Goal: Transaction & Acquisition: Purchase product/service

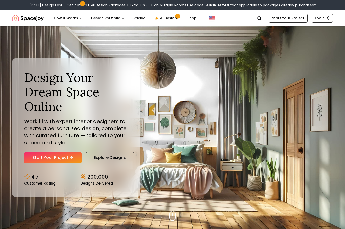
click at [71, 160] on icon "Hero section" at bounding box center [71, 158] width 4 height 4
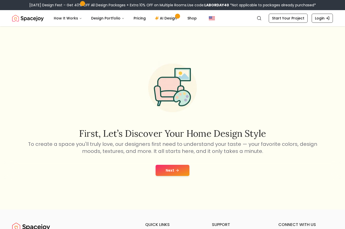
click at [174, 176] on button "Next" at bounding box center [173, 170] width 34 height 11
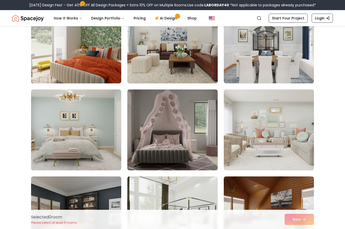
click at [198, 146] on img at bounding box center [172, 129] width 90 height 81
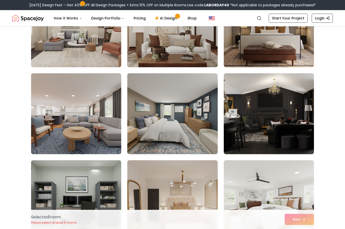
scroll to position [1903, 0]
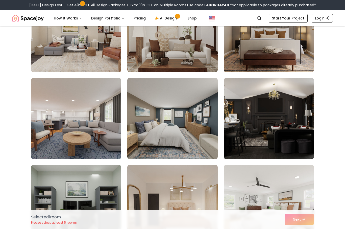
click at [291, 21] on link "Start Your Project" at bounding box center [288, 18] width 39 height 9
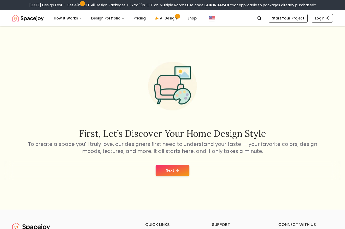
click at [177, 176] on button "Next" at bounding box center [173, 170] width 34 height 11
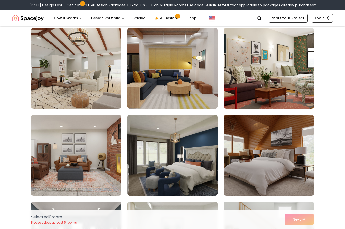
scroll to position [1257, 0]
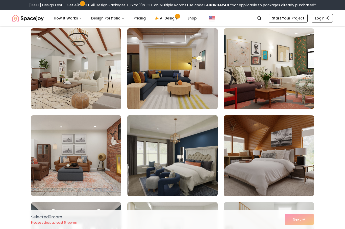
click at [200, 166] on img at bounding box center [172, 155] width 90 height 81
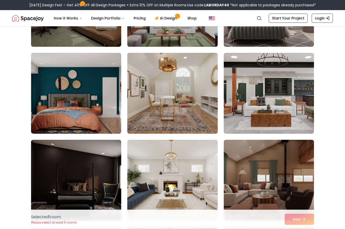
scroll to position [1652, 0]
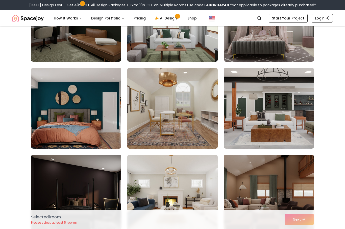
click at [303, 43] on img at bounding box center [269, 21] width 90 height 81
click at [280, 182] on img at bounding box center [269, 195] width 90 height 81
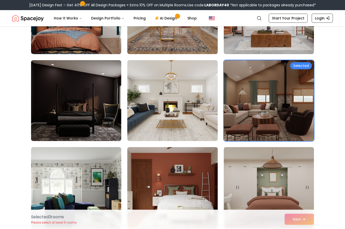
scroll to position [1747, 0]
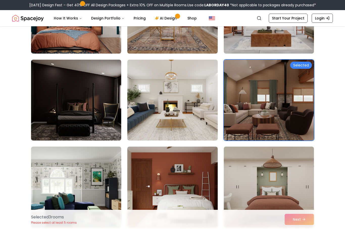
click at [92, 93] on img at bounding box center [76, 100] width 90 height 81
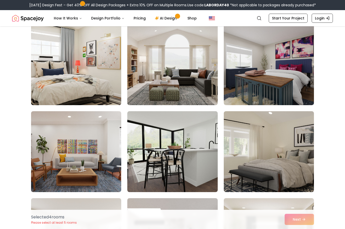
click at [306, 91] on img at bounding box center [269, 64] width 90 height 81
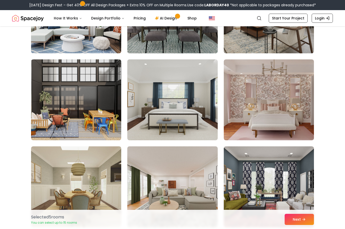
click at [204, 120] on img at bounding box center [172, 99] width 90 height 81
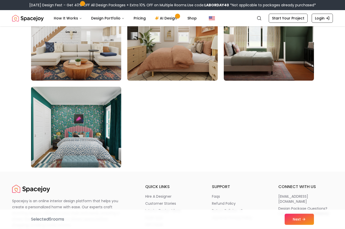
scroll to position [2851, 0]
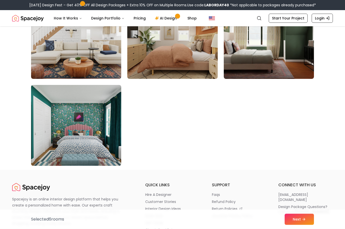
click at [301, 225] on button "Next" at bounding box center [299, 219] width 29 height 11
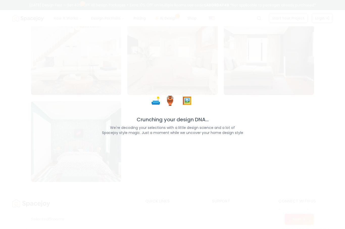
scroll to position [2852, 0]
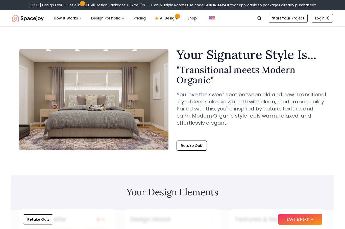
click at [312, 217] on button "SAVE & NEXT" at bounding box center [300, 219] width 44 height 11
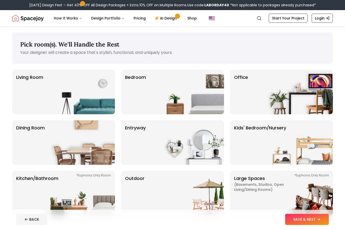
click at [203, 82] on img at bounding box center [191, 92] width 65 height 44
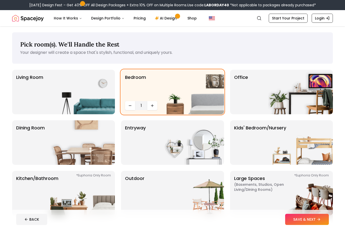
click at [319, 219] on icon at bounding box center [319, 219] width 2 height 0
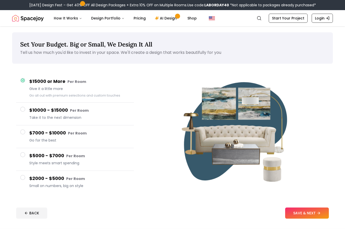
click at [320, 212] on icon at bounding box center [319, 213] width 4 height 4
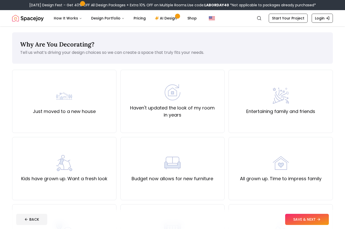
click at [207, 112] on label "Haven't updated the look of my room in years" at bounding box center [173, 111] width 96 height 14
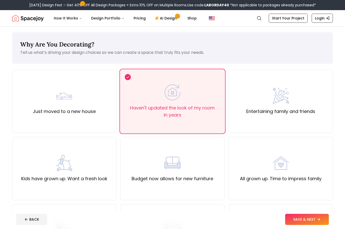
click at [318, 217] on button "SAVE & NEXT" at bounding box center [307, 219] width 44 height 11
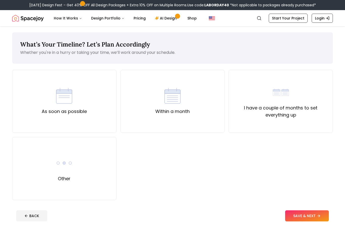
click at [303, 215] on button "SAVE & NEXT" at bounding box center [307, 215] width 44 height 11
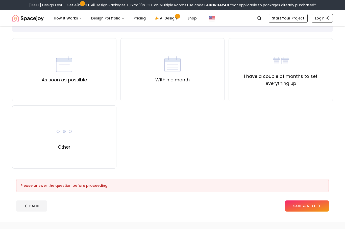
scroll to position [32, 0]
click at [307, 92] on div "I have a couple of months to set everything up" at bounding box center [281, 69] width 104 height 63
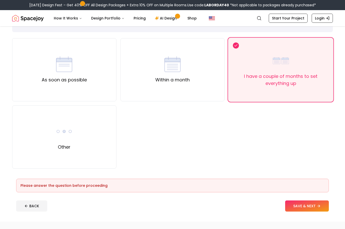
click at [314, 199] on footer "Please answer the question before proceeding BACK SAVE & NEXT" at bounding box center [172, 195] width 321 height 41
click at [312, 203] on button "SAVE & NEXT" at bounding box center [307, 205] width 44 height 11
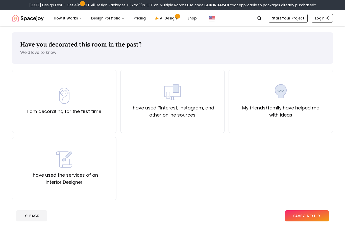
click at [209, 103] on div "I have used Pinterest, Instagram, and other online sources" at bounding box center [173, 101] width 96 height 34
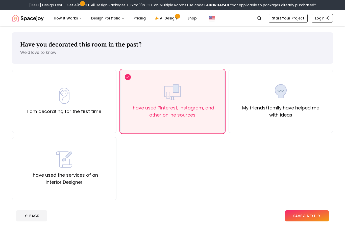
click at [316, 212] on button "SAVE & NEXT" at bounding box center [307, 215] width 44 height 11
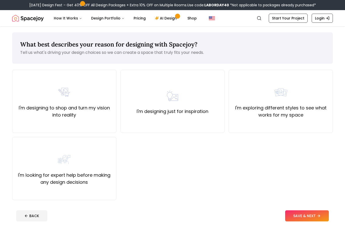
click at [105, 103] on div "I'm designing to shop and turn my vision into reality" at bounding box center [64, 101] width 96 height 34
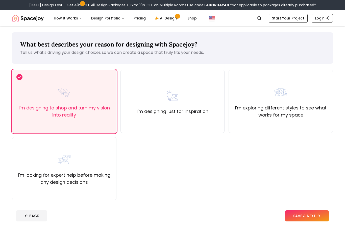
click at [317, 216] on button "SAVE & NEXT" at bounding box center [307, 215] width 44 height 11
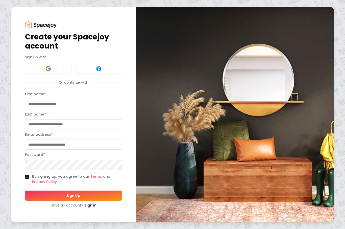
click at [91, 109] on input "First name *" at bounding box center [73, 104] width 97 height 10
type input "******"
type input "********"
type input "**********"
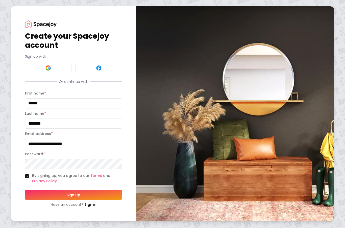
click at [257, 122] on img at bounding box center [235, 114] width 198 height 214
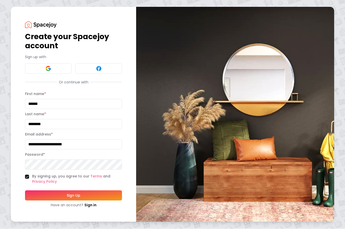
click at [42, 193] on button "Sign Up" at bounding box center [73, 195] width 97 height 10
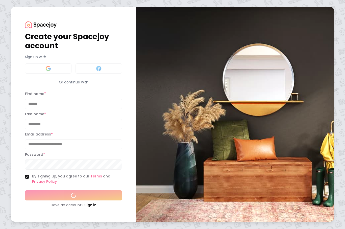
scroll to position [0, 0]
